Goal: Task Accomplishment & Management: Manage account settings

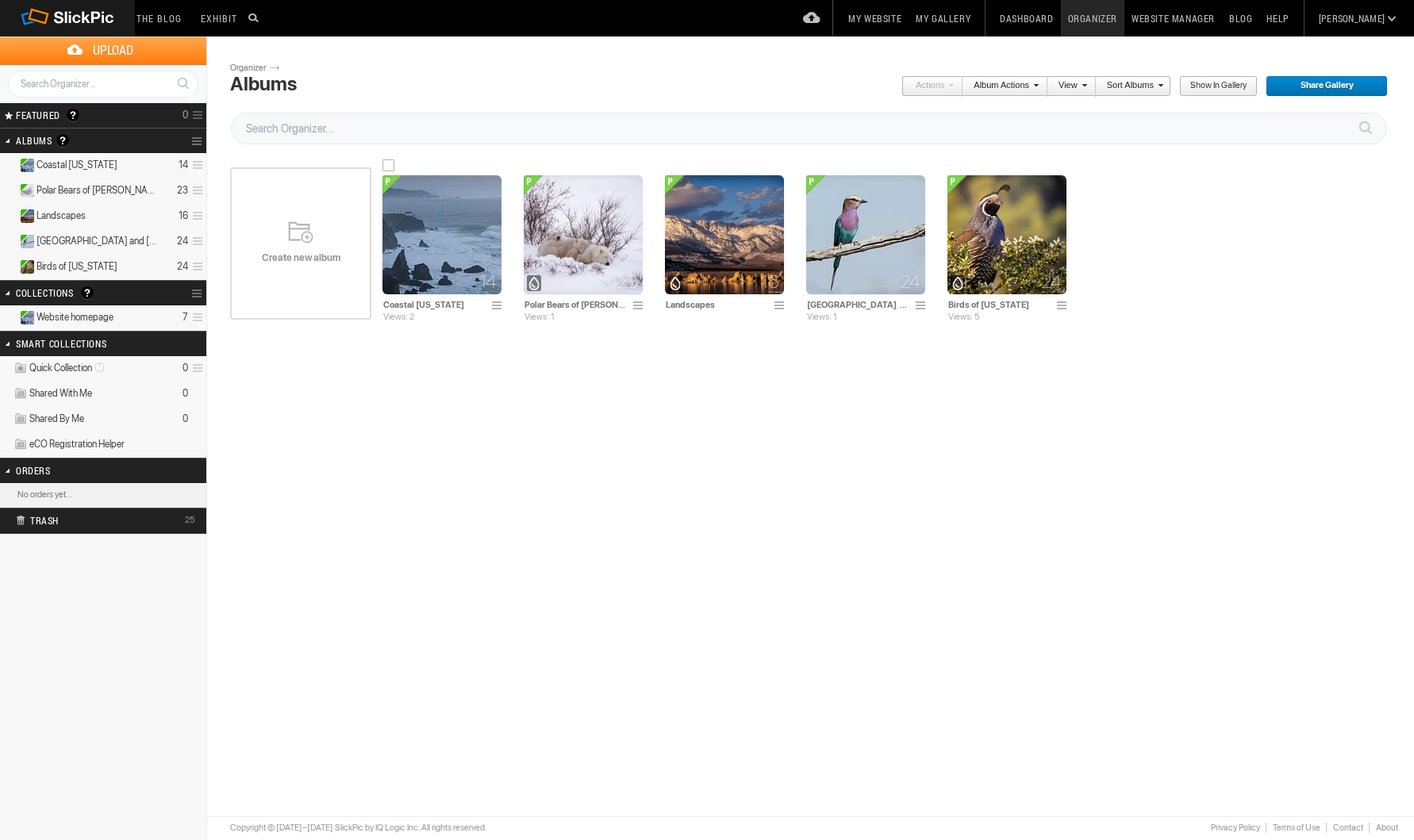
click at [442, 240] on img at bounding box center [441, 234] width 119 height 119
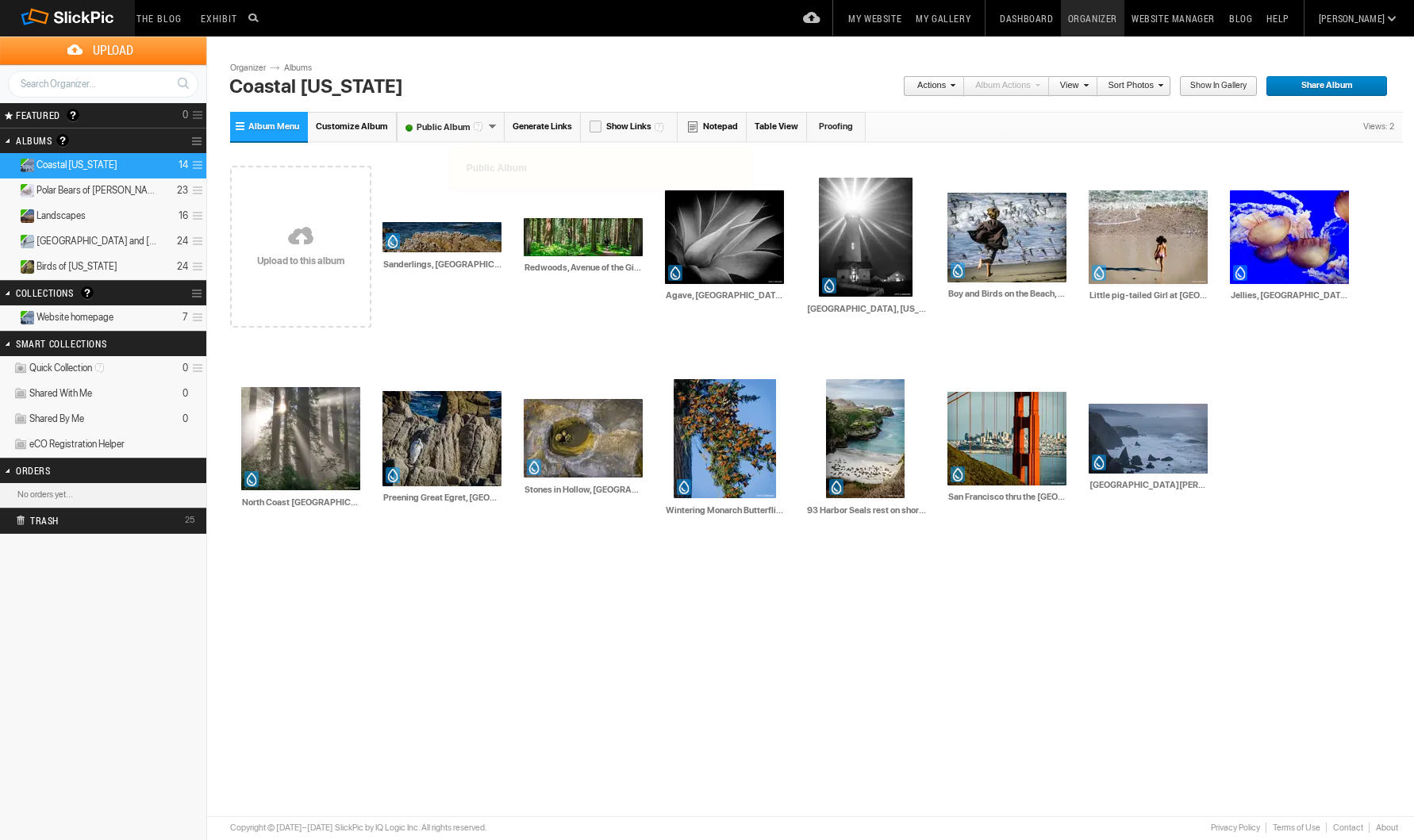
scroll to position [0, 3]
click at [355, 125] on span "Customize Album" at bounding box center [351, 126] width 72 height 10
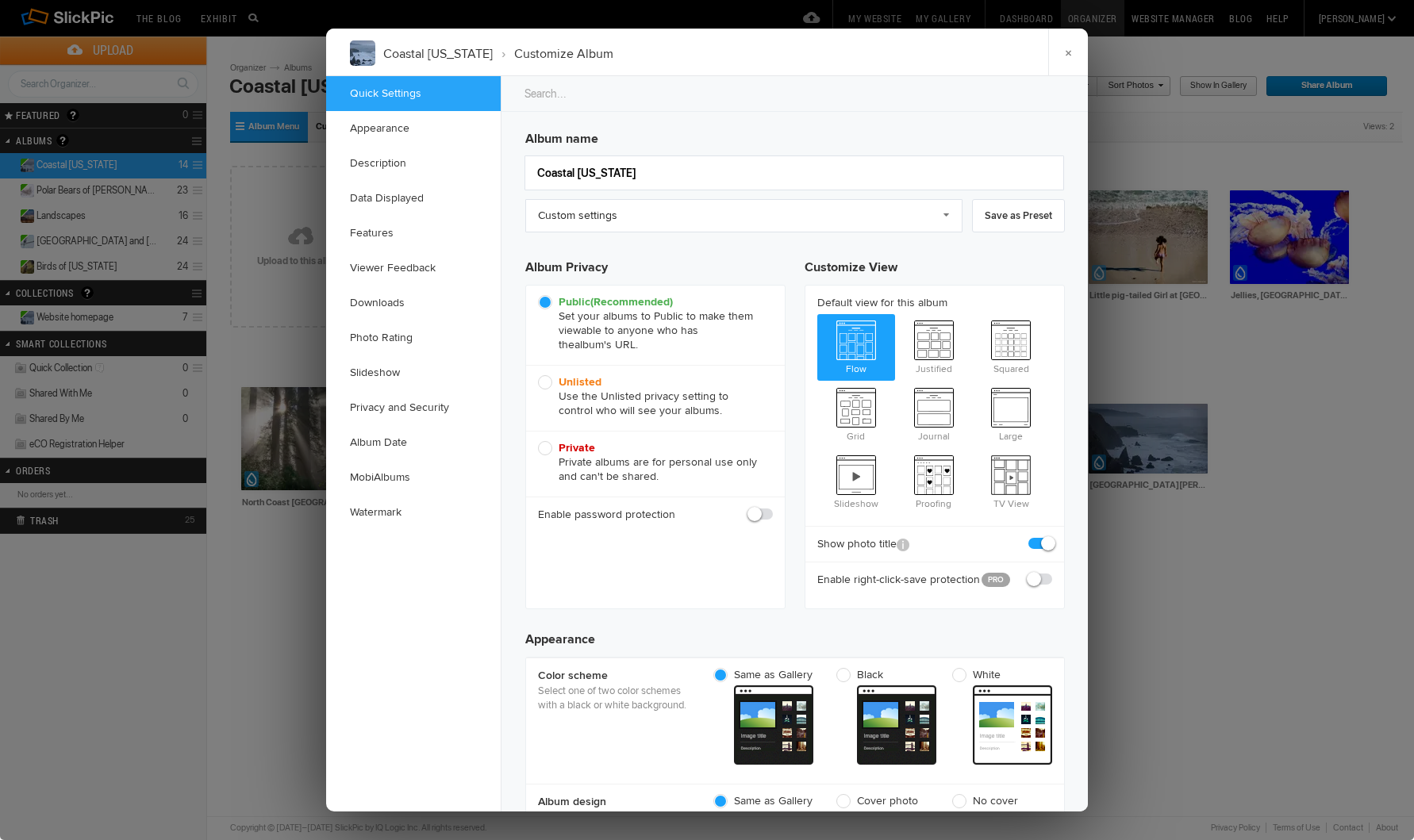
scroll to position [0, 0]
click at [392, 164] on link "Description" at bounding box center [414, 163] width 174 height 35
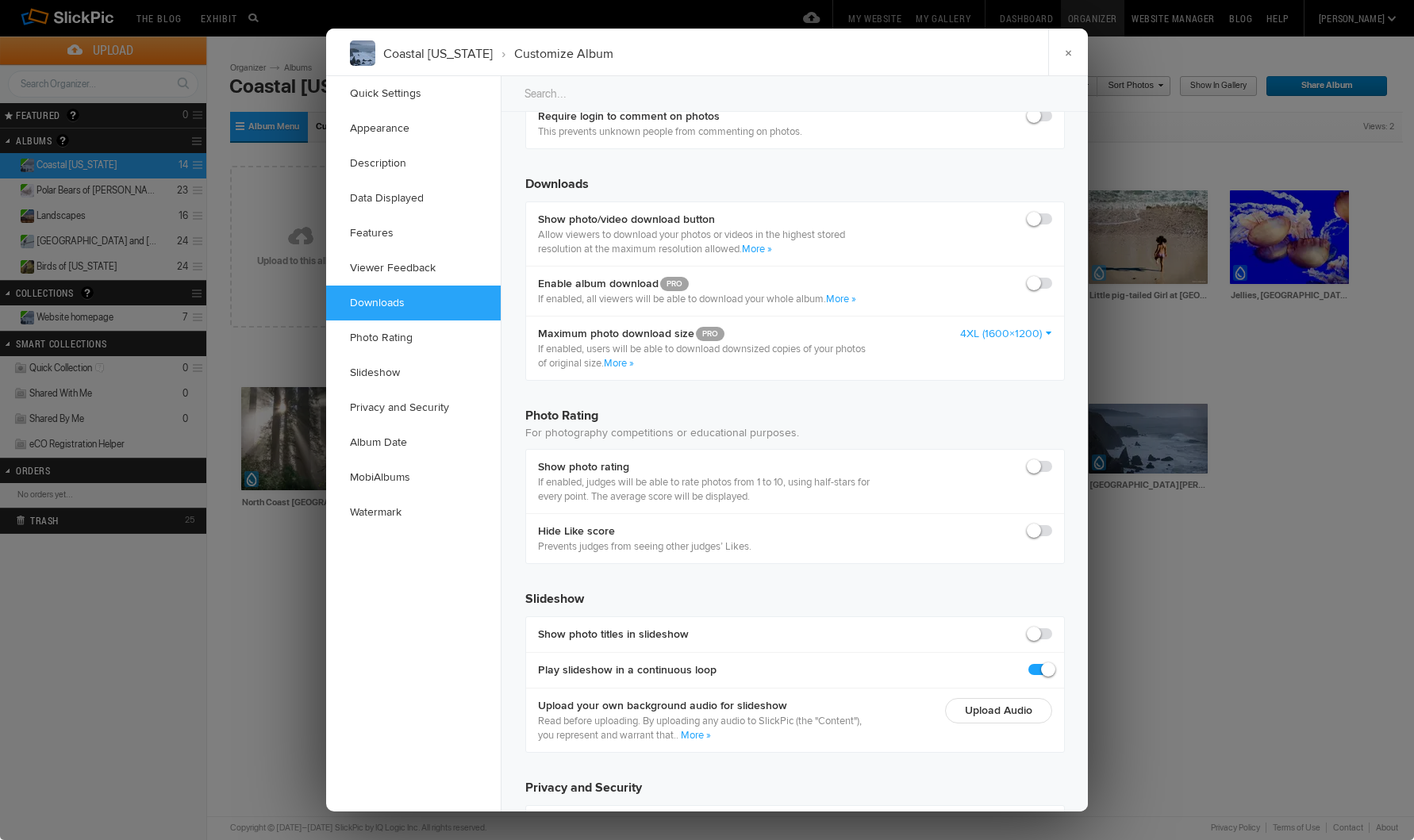
scroll to position [2438, 0]
drag, startPoint x: 1032, startPoint y: 632, endPoint x: 1062, endPoint y: 632, distance: 30.0
click at [1063, 632] on div "Show photo titles in slideshow" at bounding box center [795, 633] width 538 height 35
click at [1052, 625] on span at bounding box center [1052, 625] width 0 height 0
click at [1051, 625] on input "checkbox" at bounding box center [1051, 625] width 1 height 1
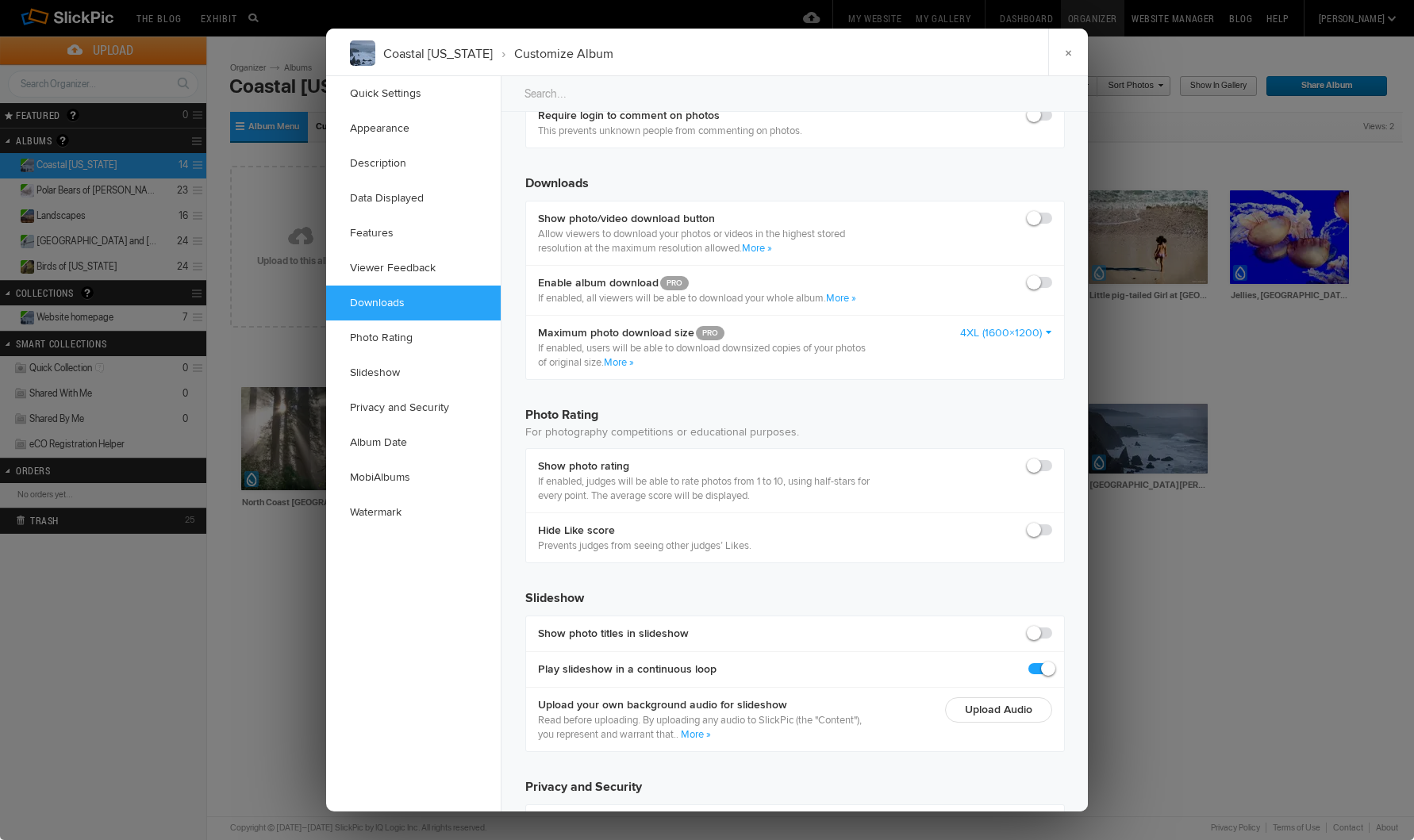
checkbox input "true"
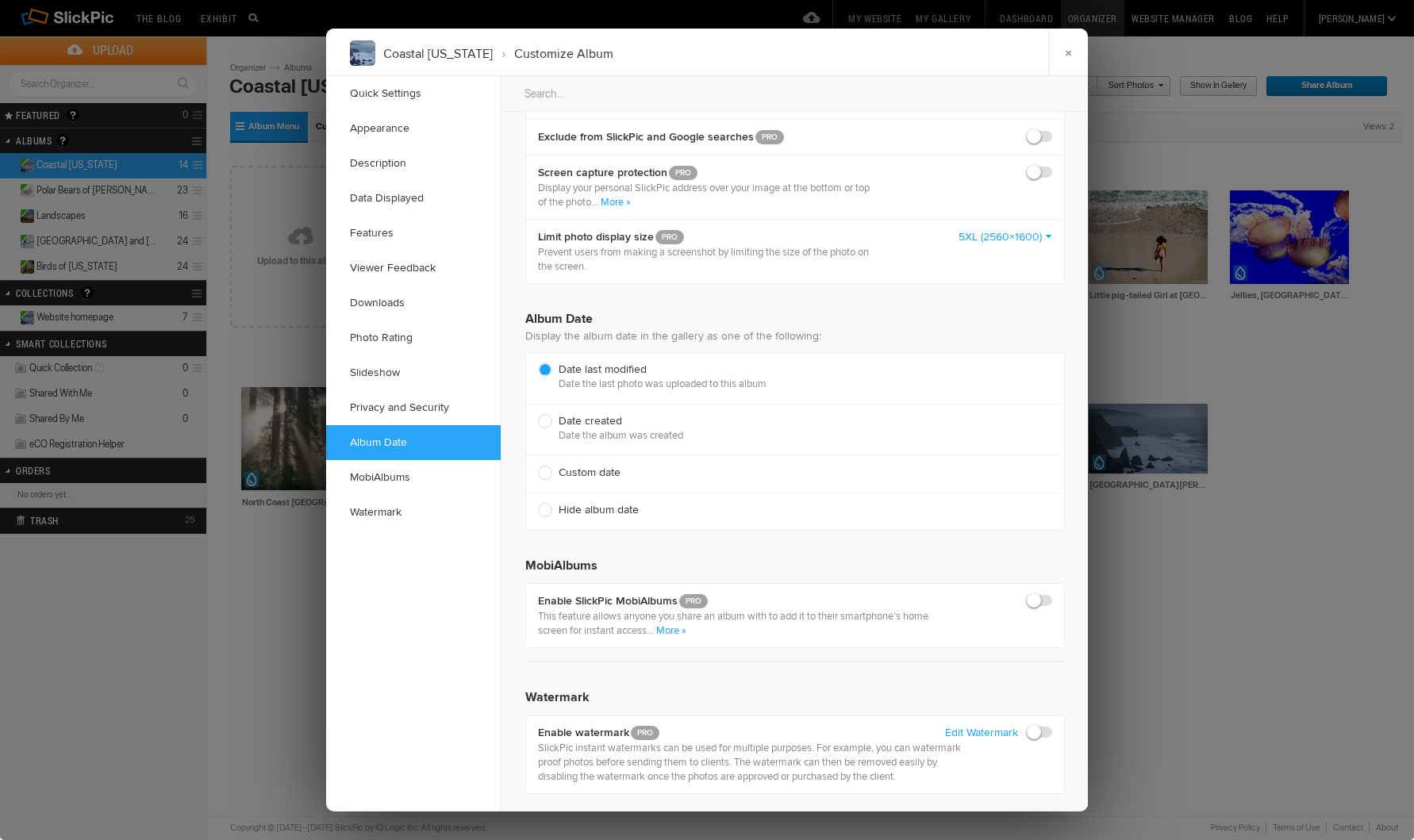
scroll to position [3303, 0]
click at [387, 162] on link "Description" at bounding box center [414, 163] width 174 height 35
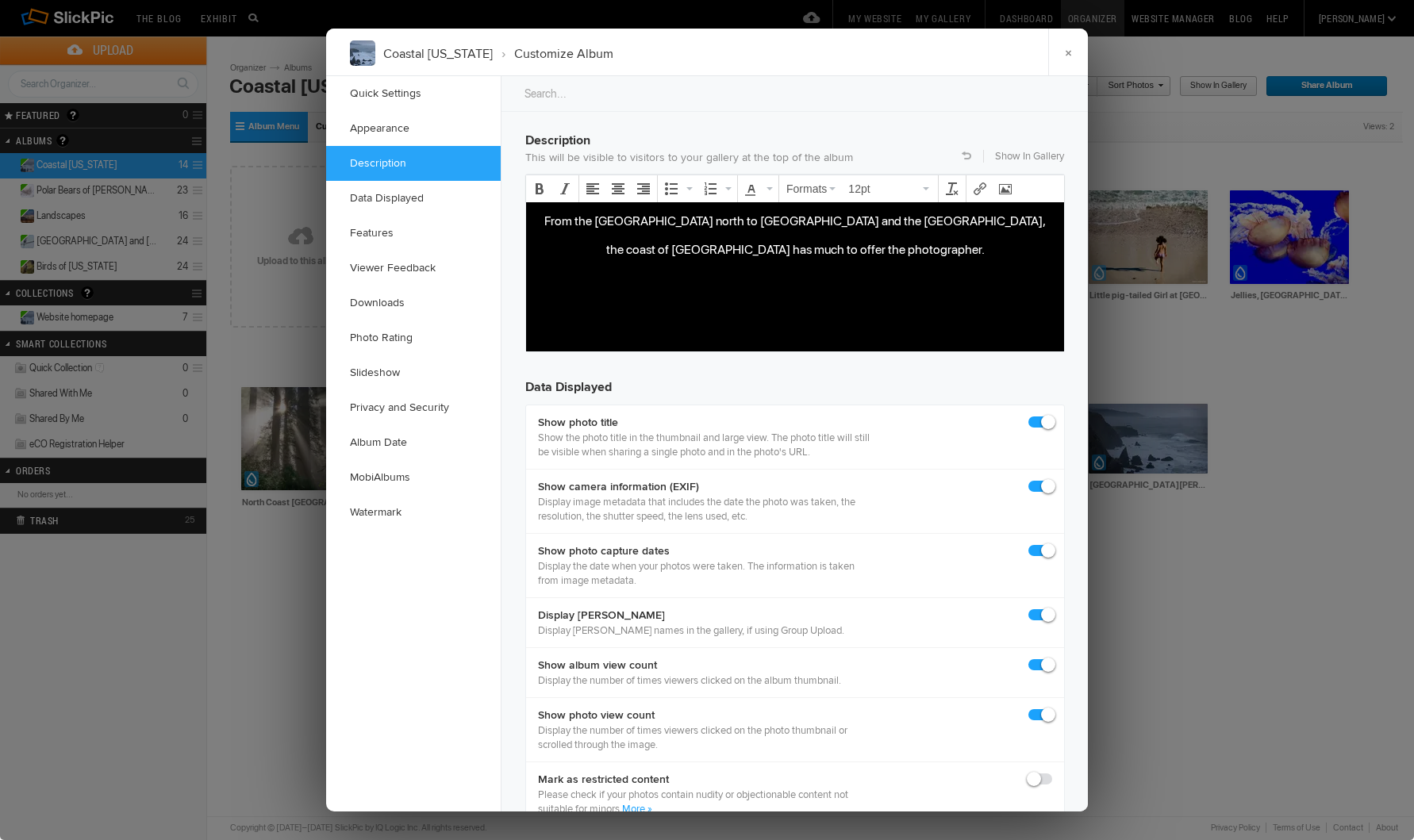
scroll to position [1225, 0]
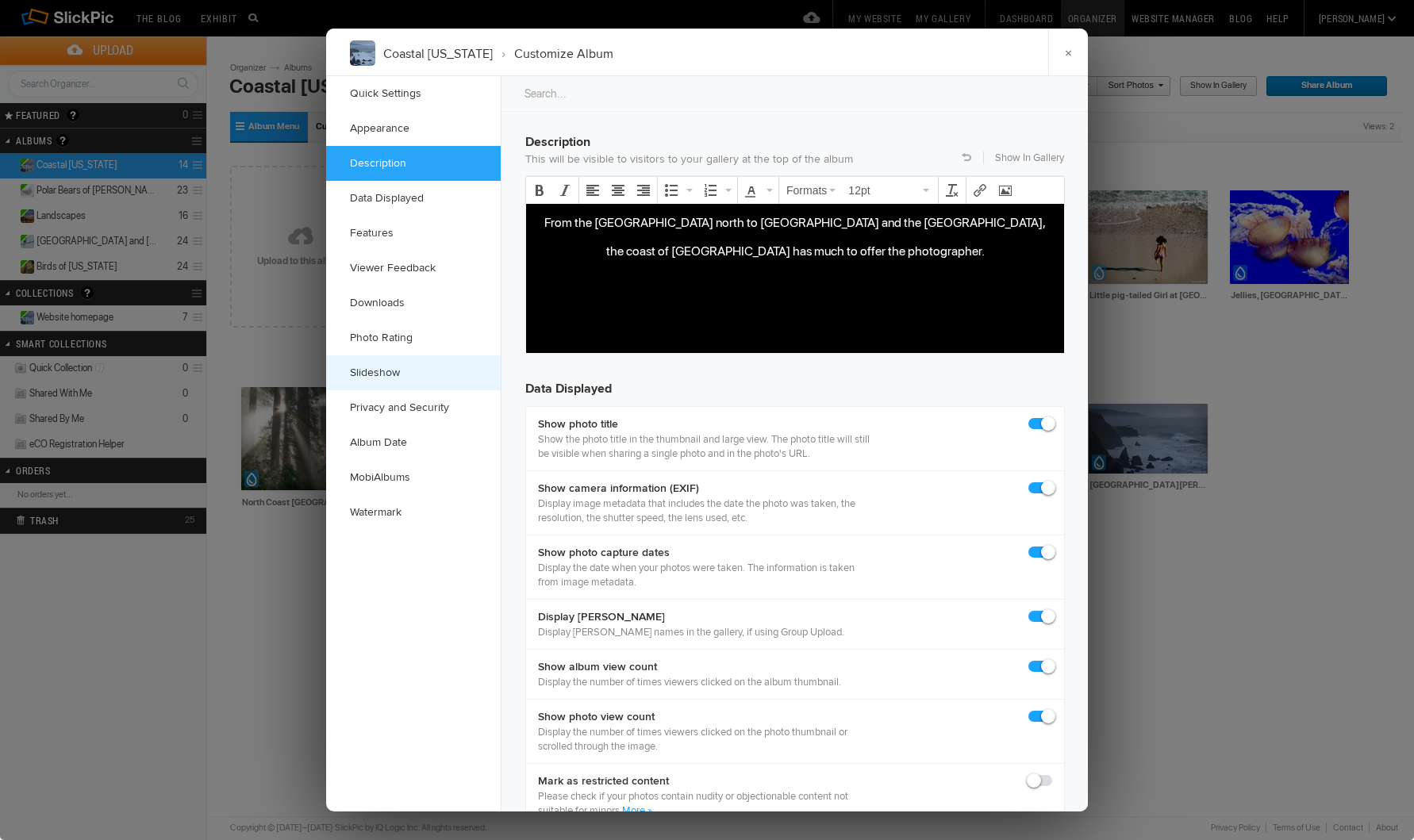
click at [381, 370] on link "Slideshow" at bounding box center [414, 372] width 174 height 35
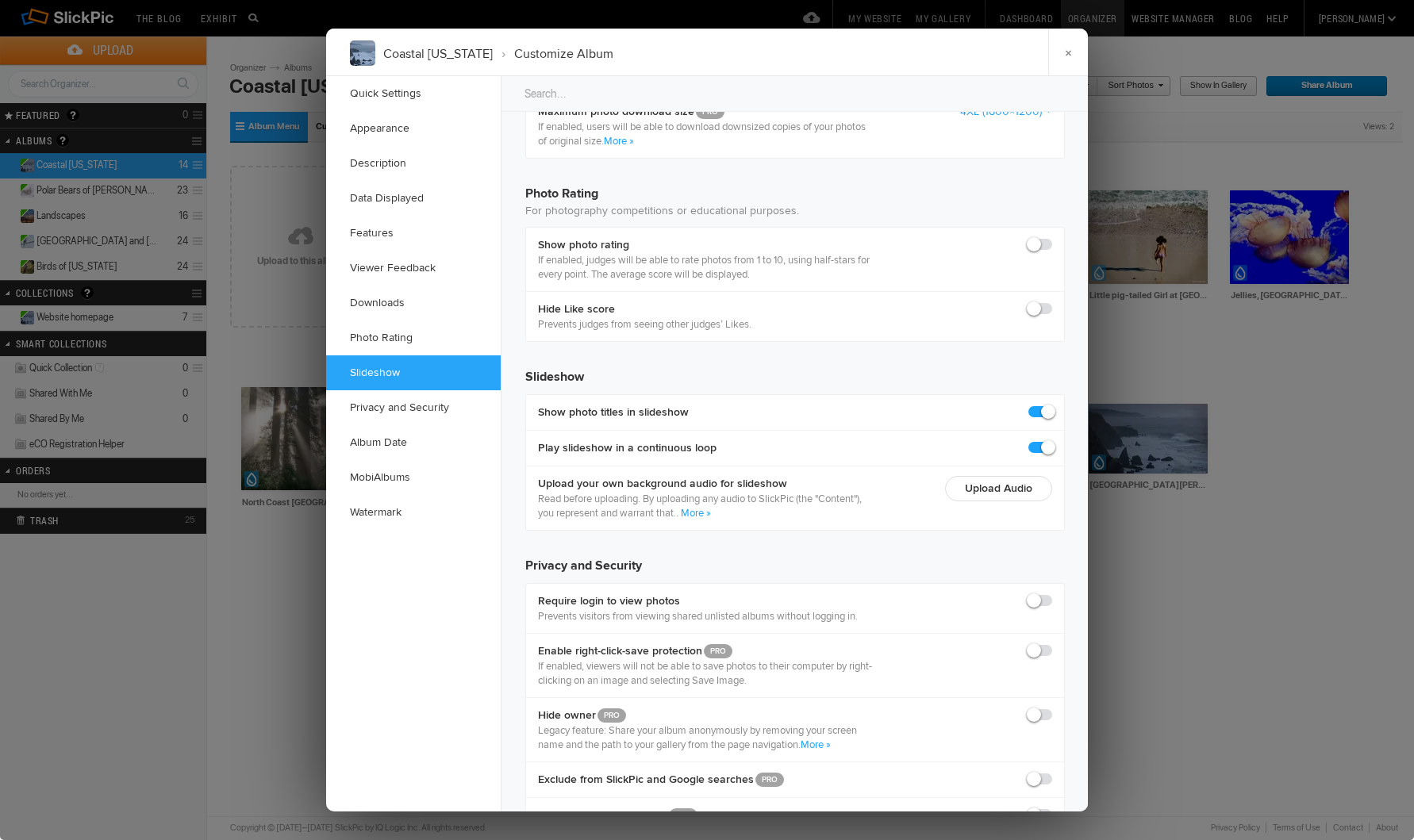
scroll to position [2902, 0]
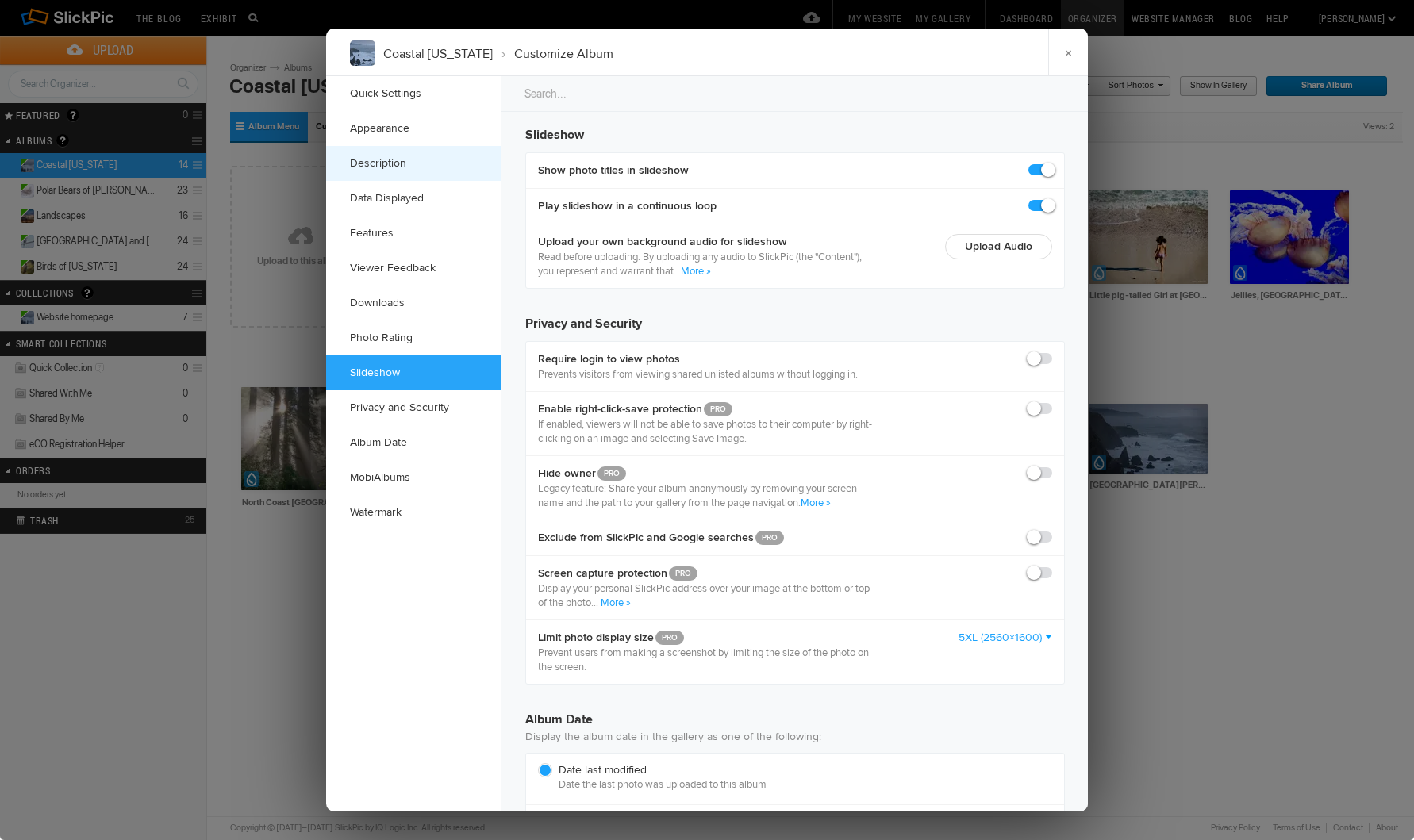
click at [392, 159] on link "Description" at bounding box center [414, 163] width 174 height 35
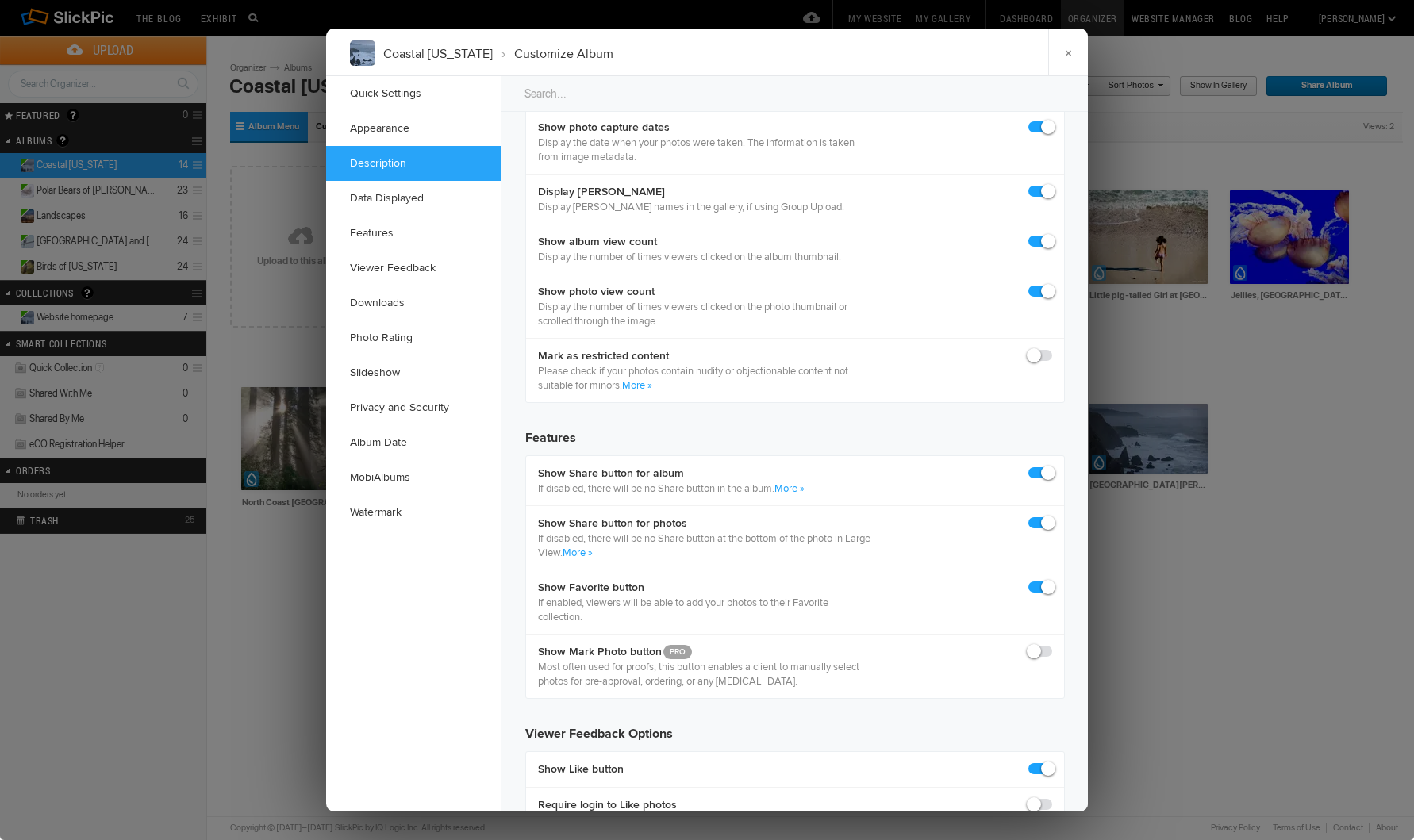
scroll to position [1232, 0]
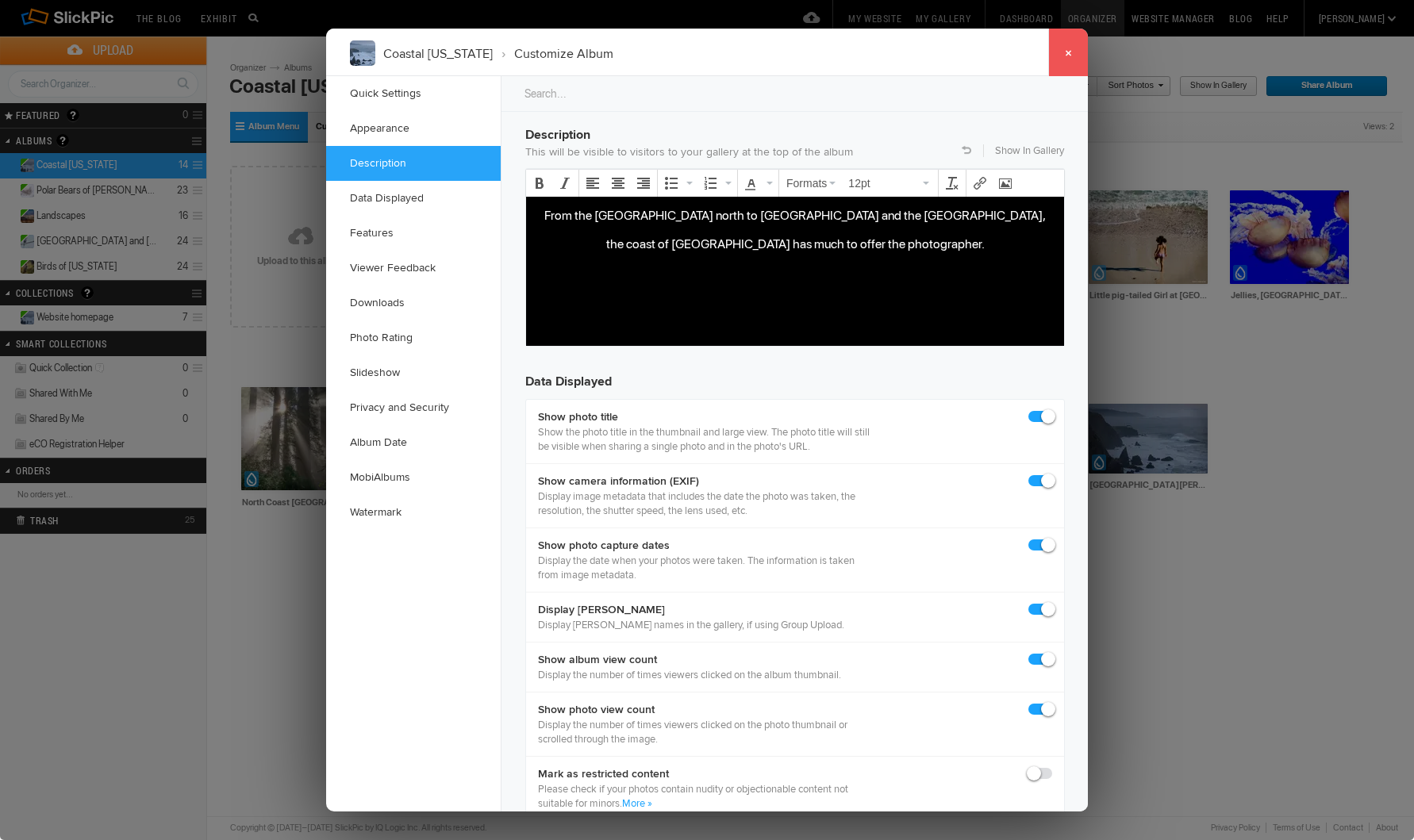
click at [1073, 71] on link "×" at bounding box center [1068, 52] width 40 height 48
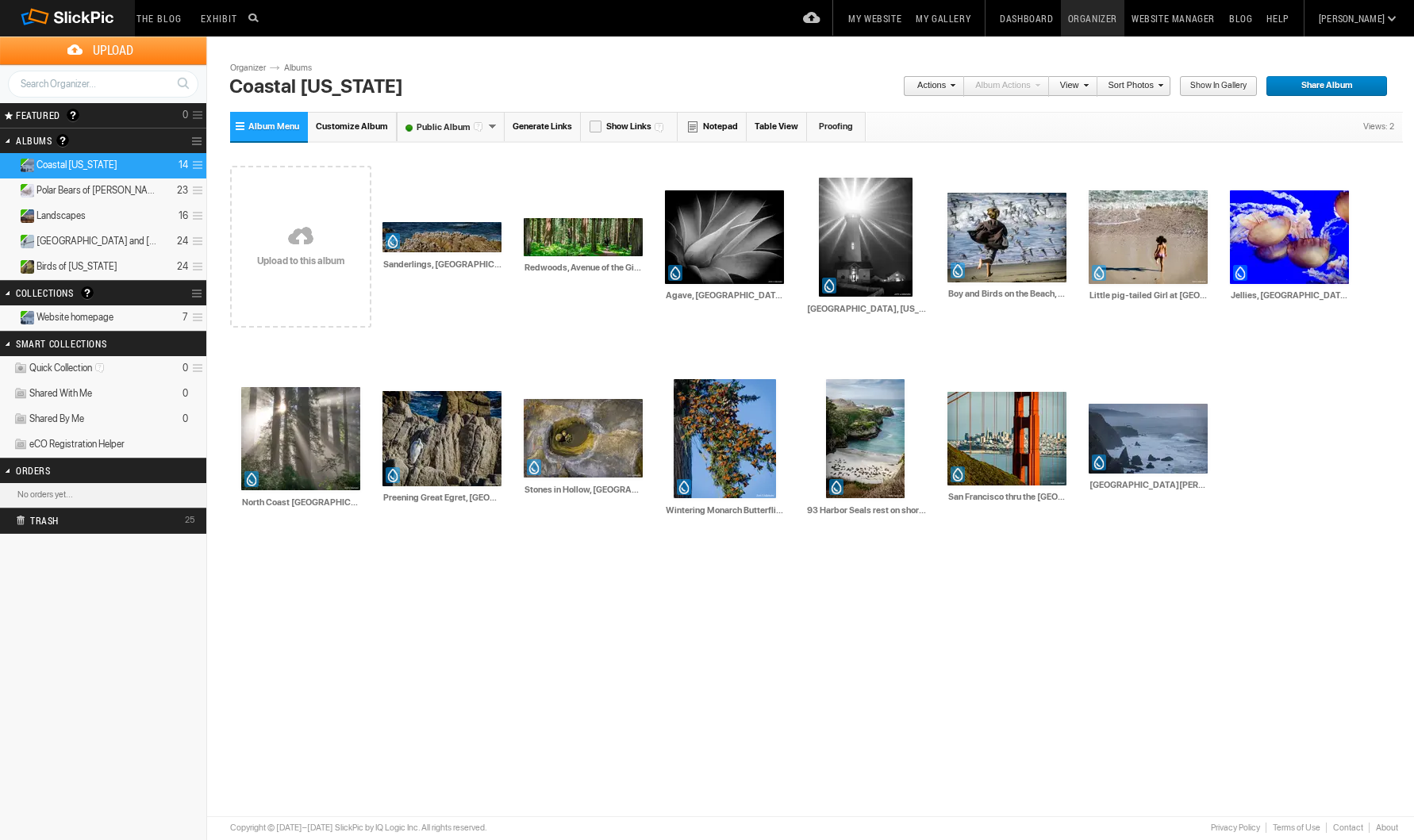
click at [956, 84] on span at bounding box center [950, 84] width 10 height 10
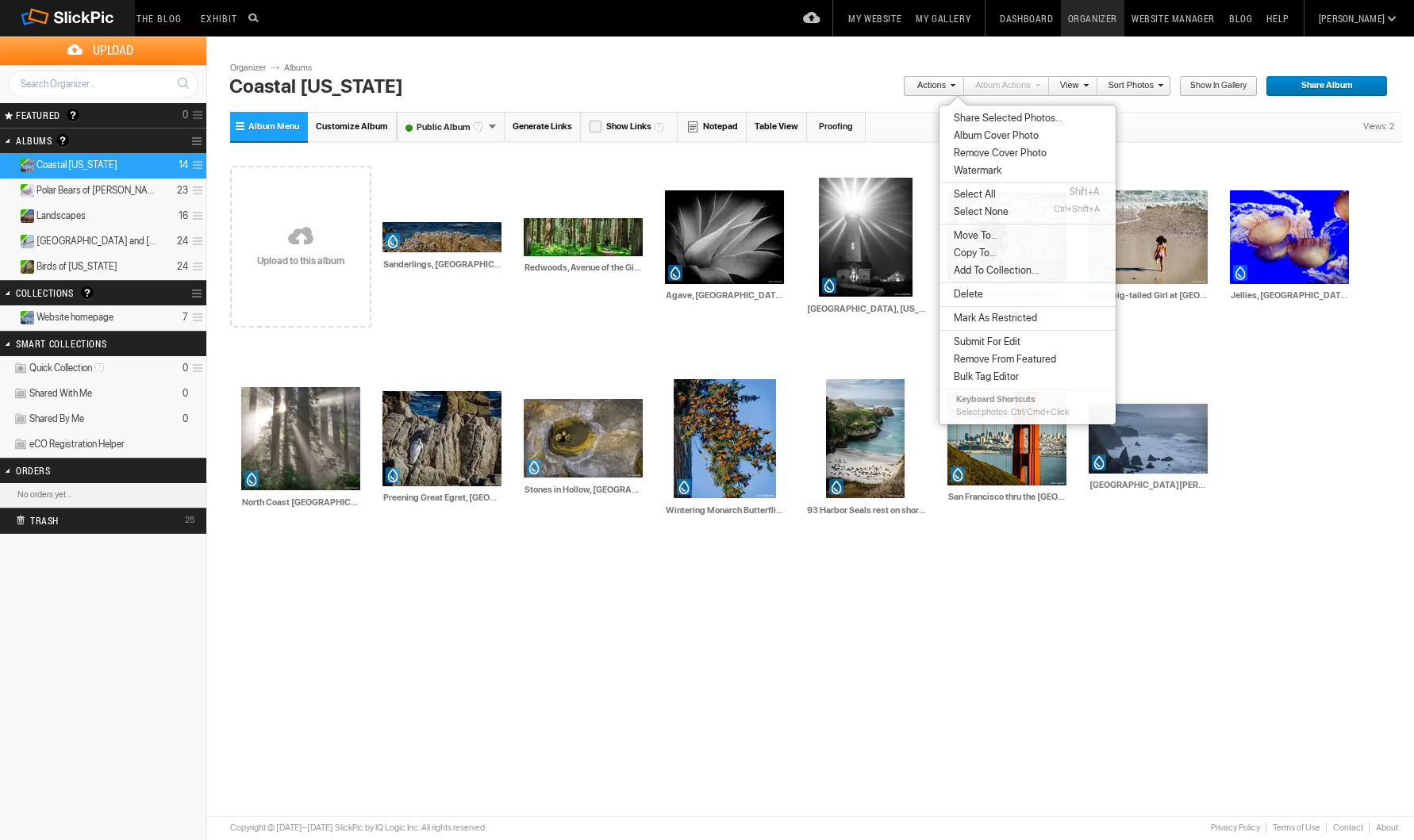
click at [1085, 84] on span at bounding box center [1083, 84] width 10 height 10
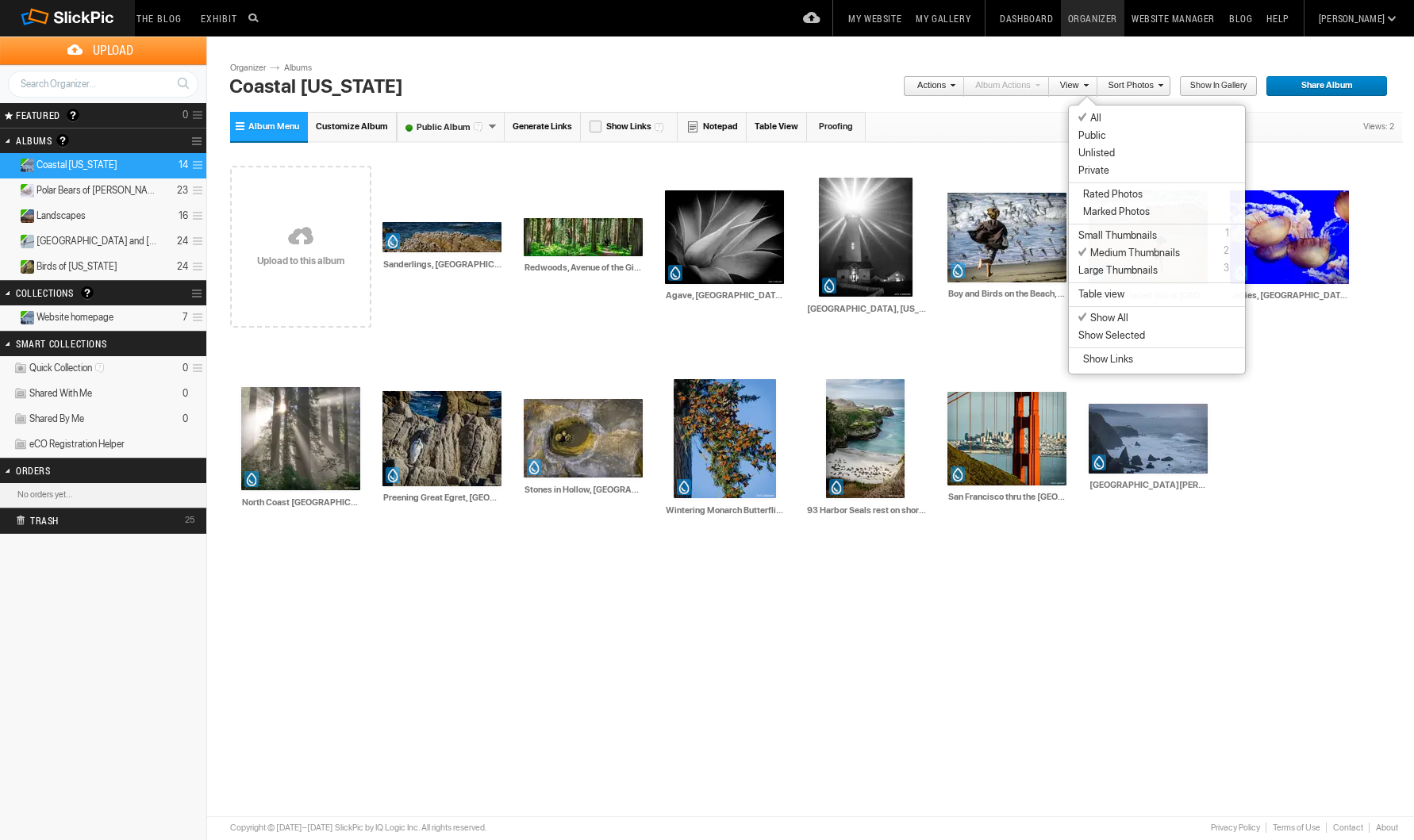
click at [1160, 84] on span at bounding box center [1158, 84] width 10 height 10
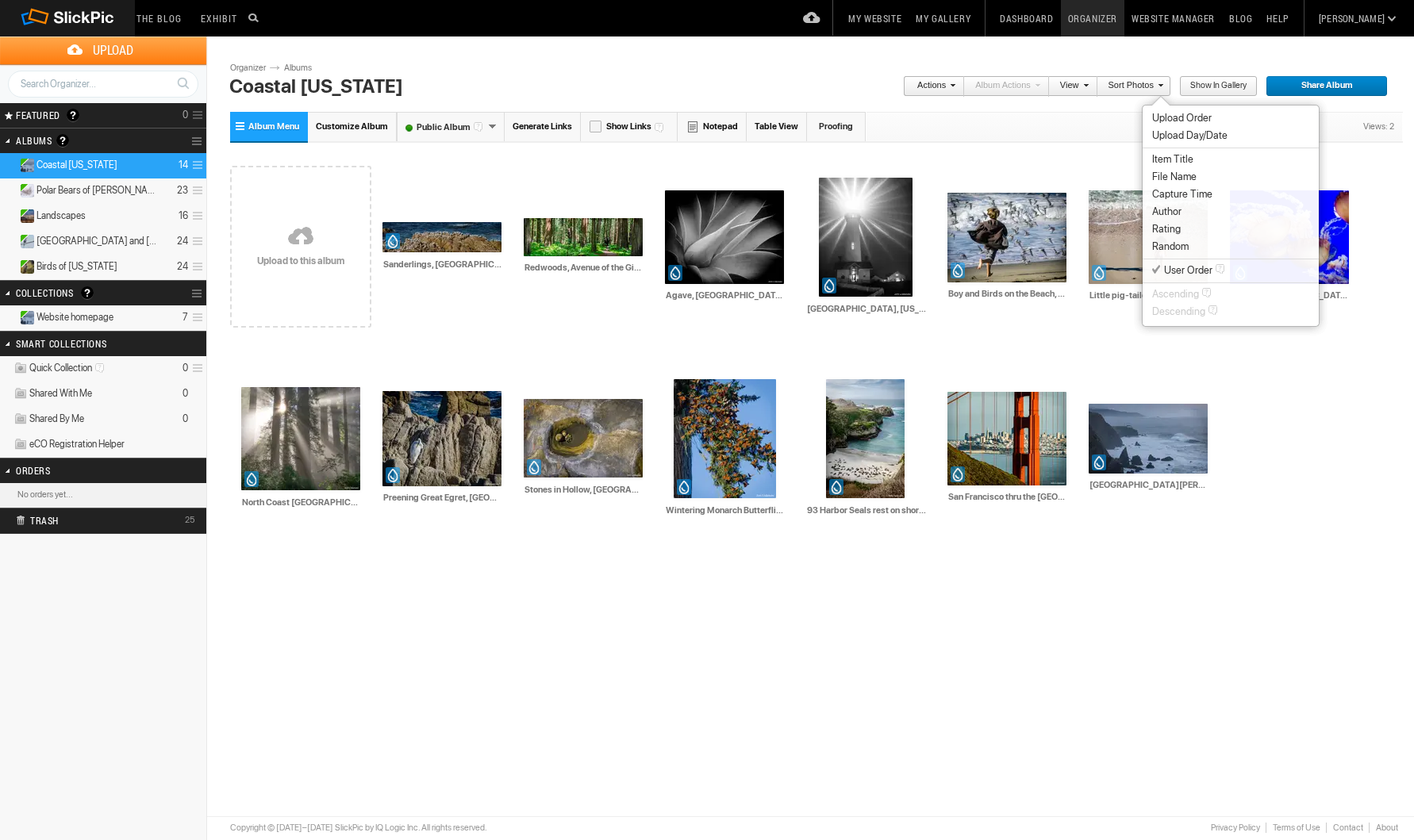
click at [1200, 87] on span "Show in Gallery" at bounding box center [1213, 86] width 67 height 21
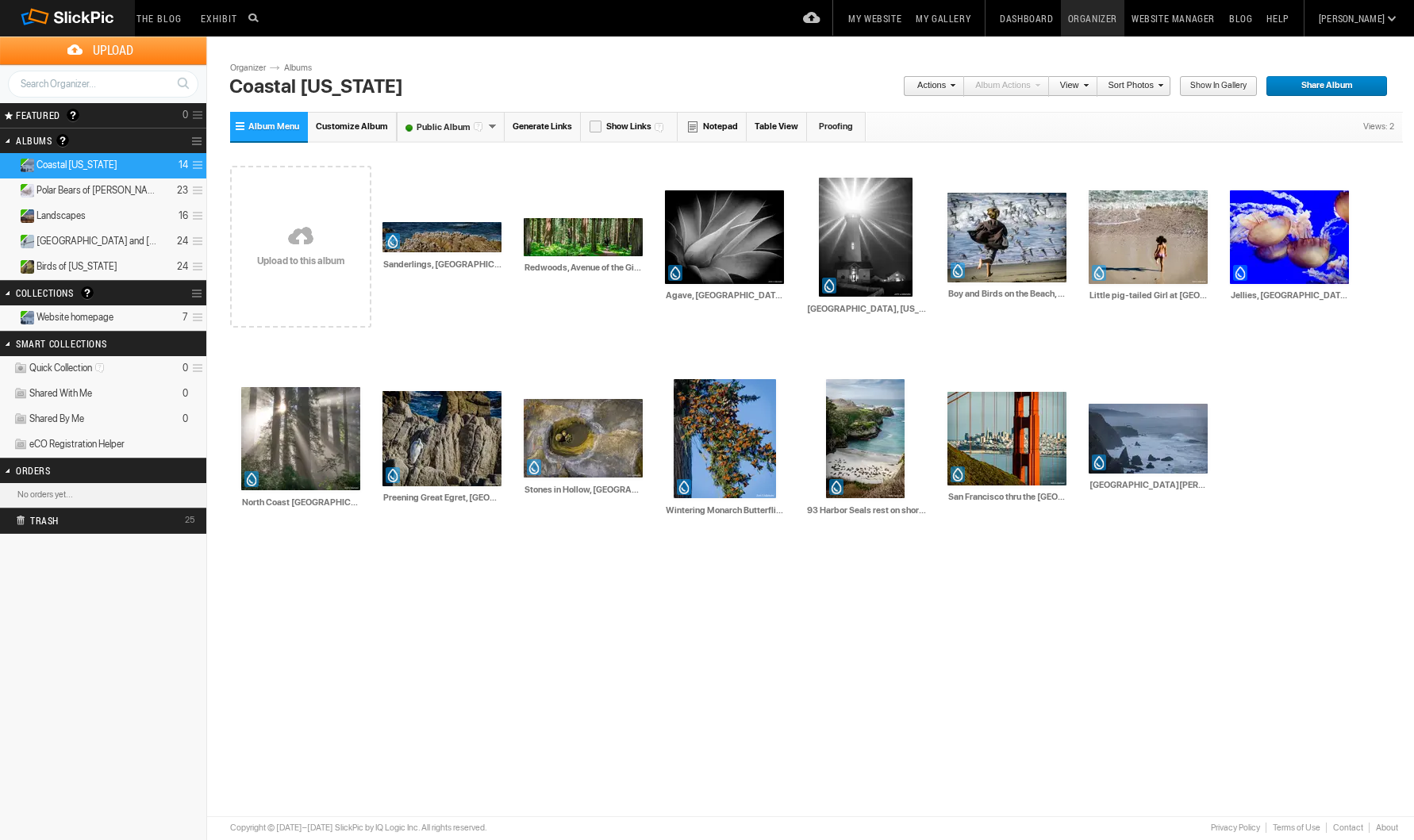
click at [1200, 87] on span "Show in Gallery" at bounding box center [1213, 86] width 67 height 21
click at [1200, 84] on span "Show in Gallery" at bounding box center [1213, 86] width 67 height 21
